Goal: Task Accomplishment & Management: Complete application form

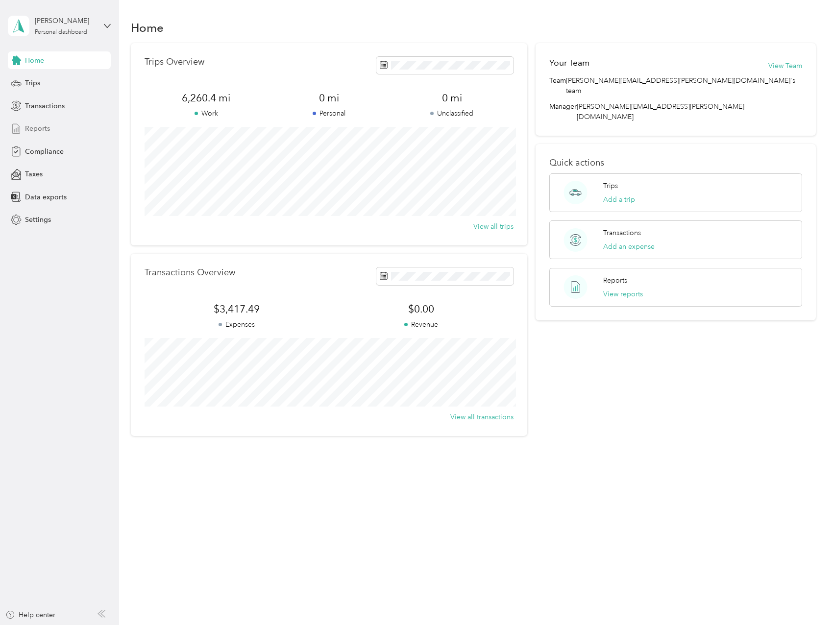
click at [34, 128] on span "Reports" at bounding box center [37, 129] width 25 height 10
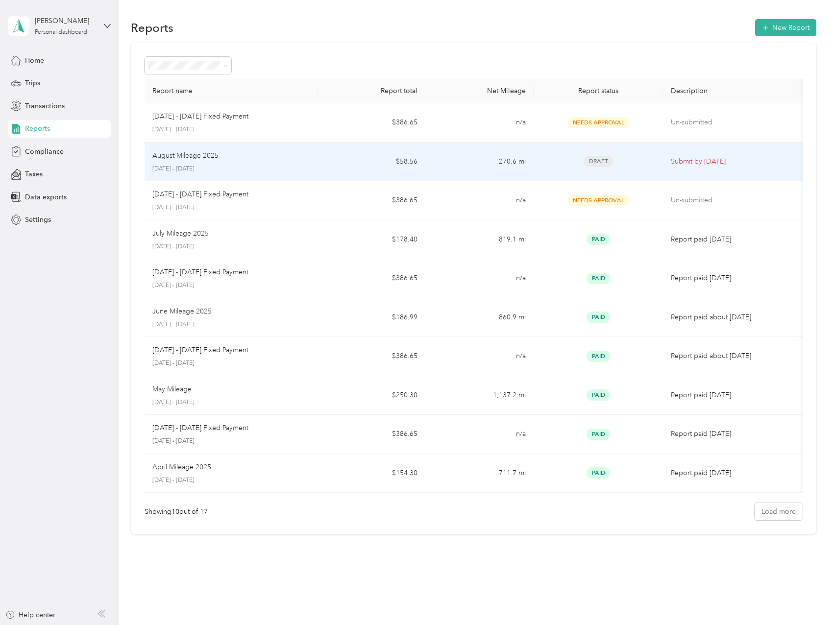
click at [246, 157] on div "August Mileage 2025" at bounding box center [230, 155] width 157 height 11
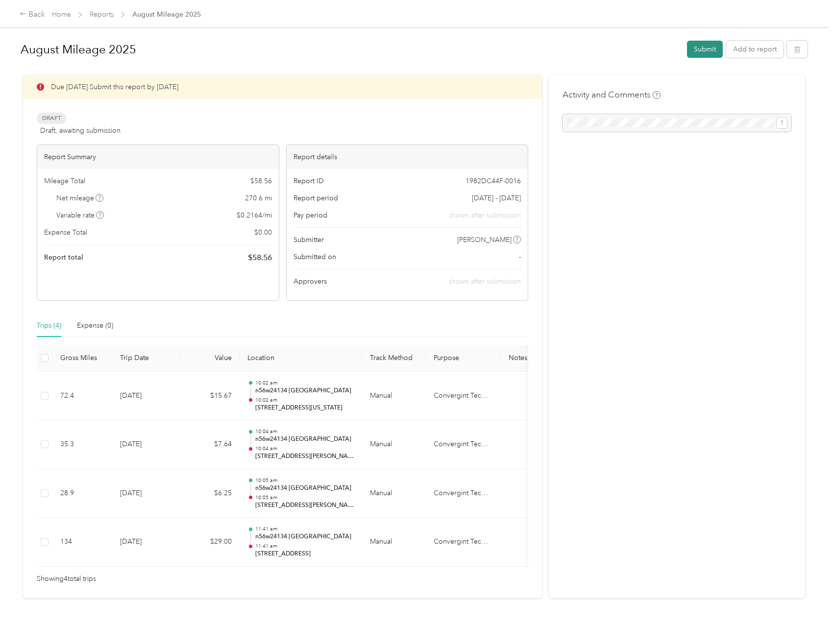
click at [701, 47] on button "Submit" at bounding box center [705, 49] width 36 height 17
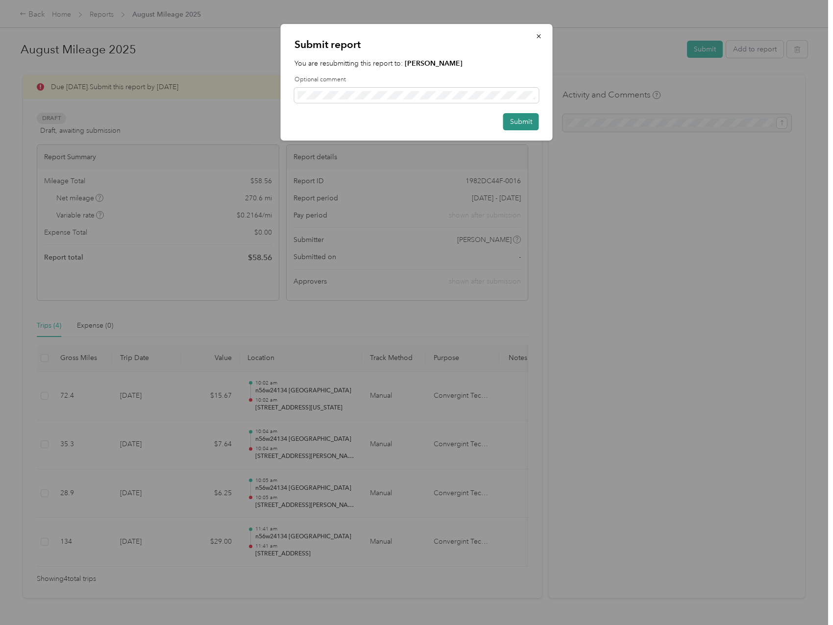
click at [520, 122] on button "Submit" at bounding box center [521, 121] width 36 height 17
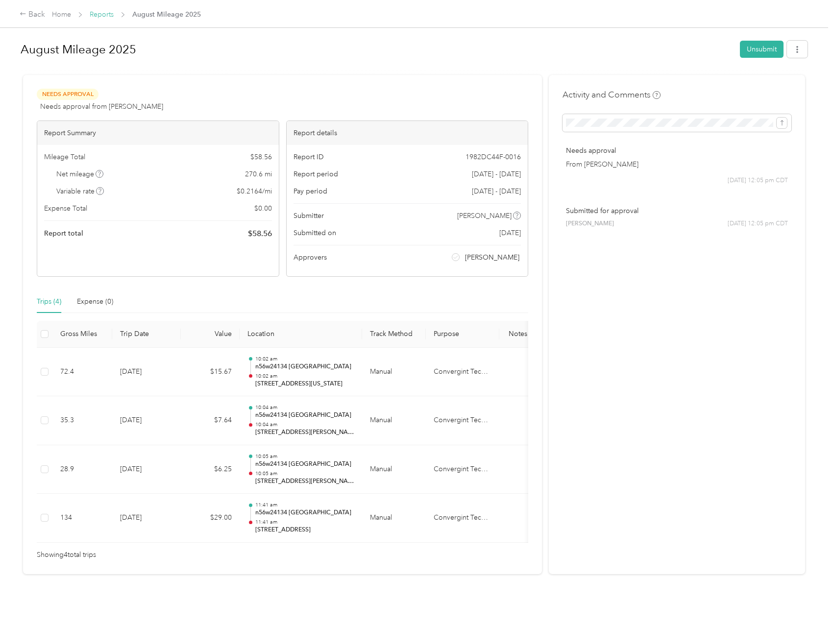
click at [101, 14] on link "Reports" at bounding box center [102, 14] width 24 height 8
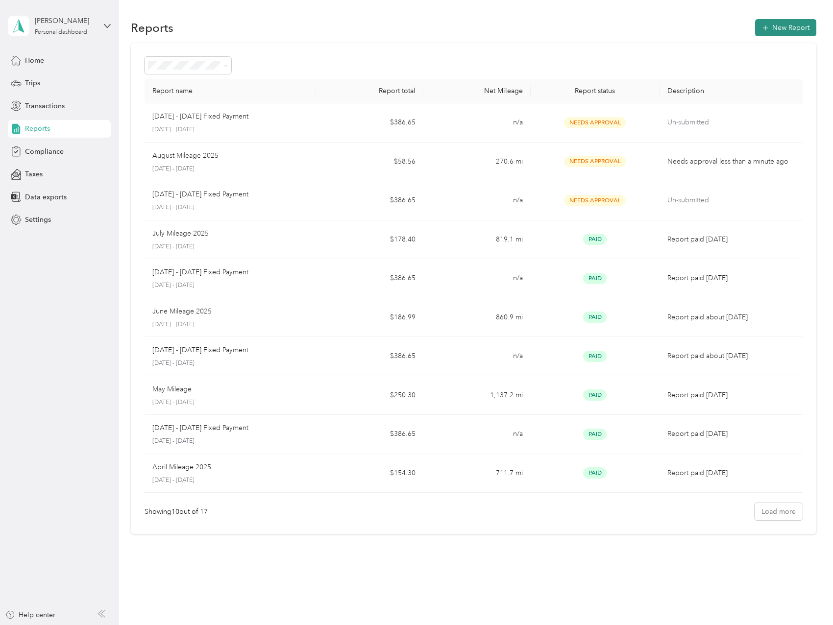
click at [777, 29] on button "New Report" at bounding box center [785, 27] width 61 height 17
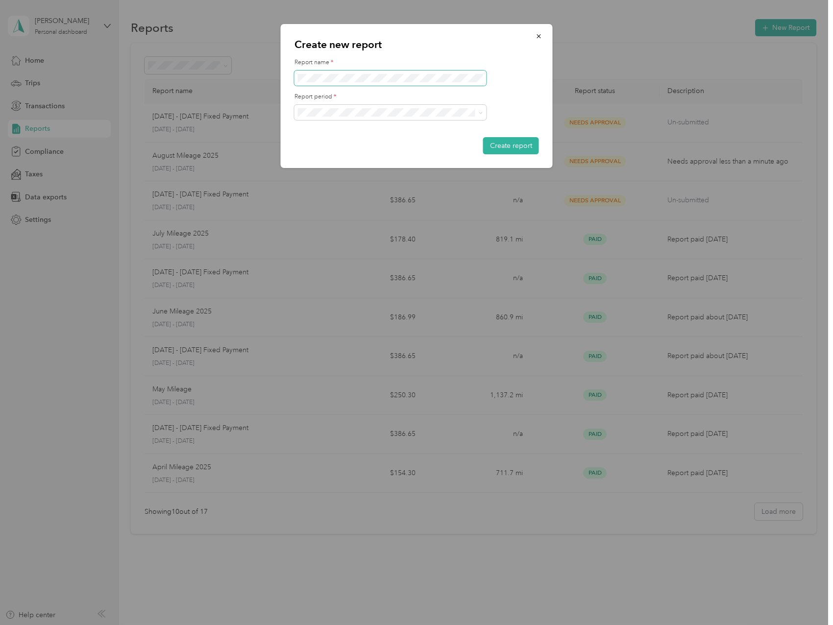
click at [288, 80] on div "Create new report Report name * Report period * Create report" at bounding box center [417, 96] width 272 height 144
click at [509, 143] on button "Create report" at bounding box center [511, 145] width 56 height 17
